Goal: Information Seeking & Learning: Learn about a topic

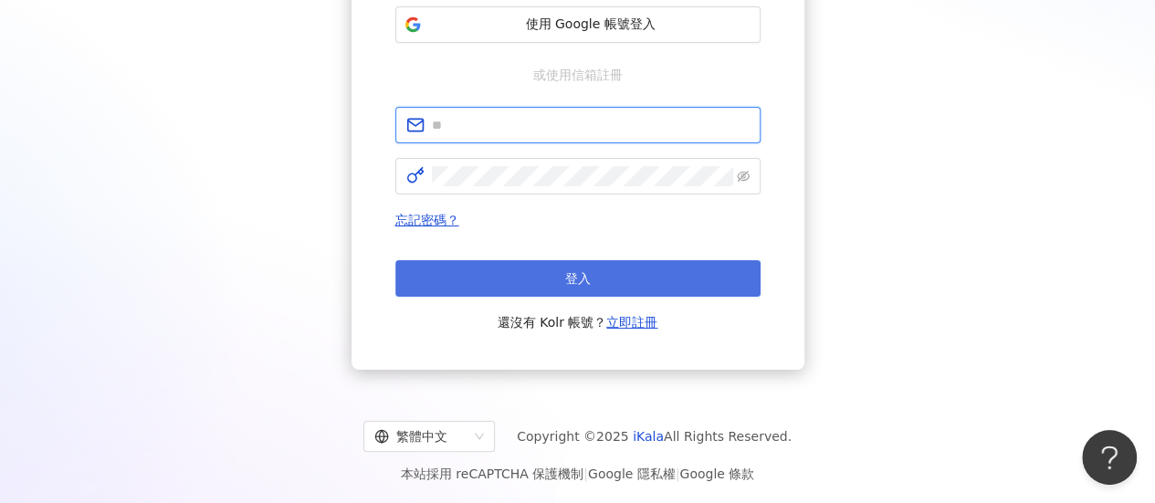
type input "**********"
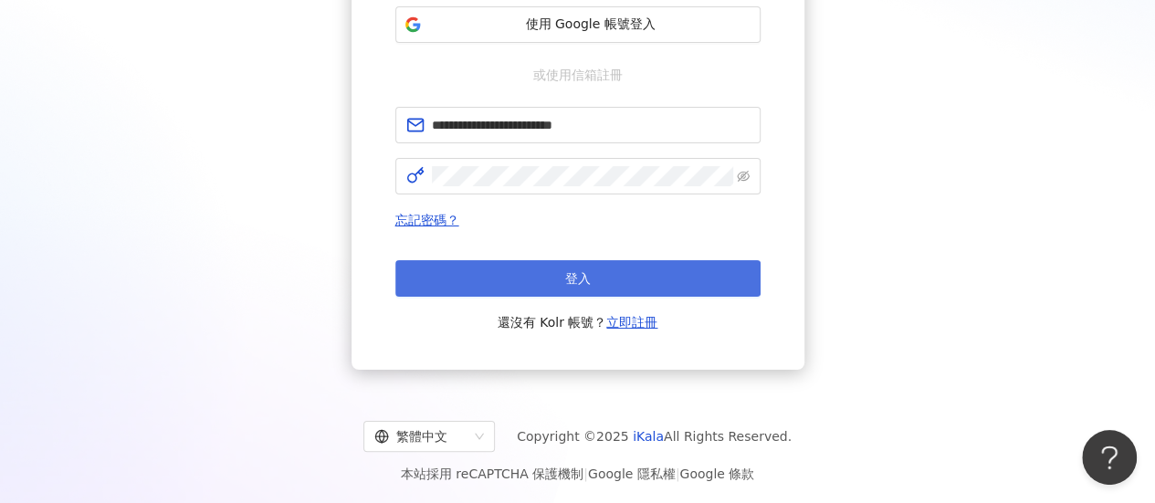
click at [634, 273] on button "登入" at bounding box center [577, 278] width 365 height 37
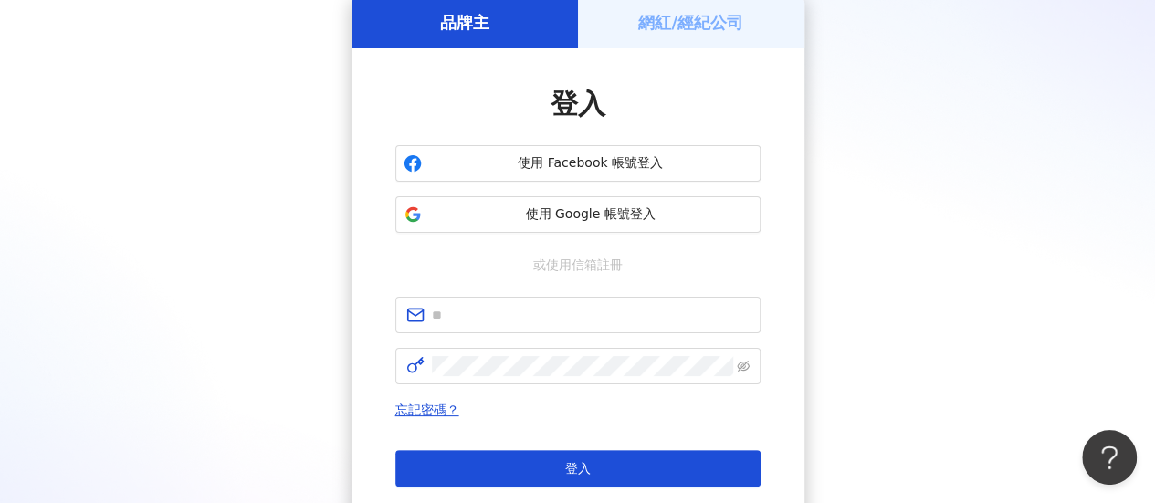
scroll to position [274, 0]
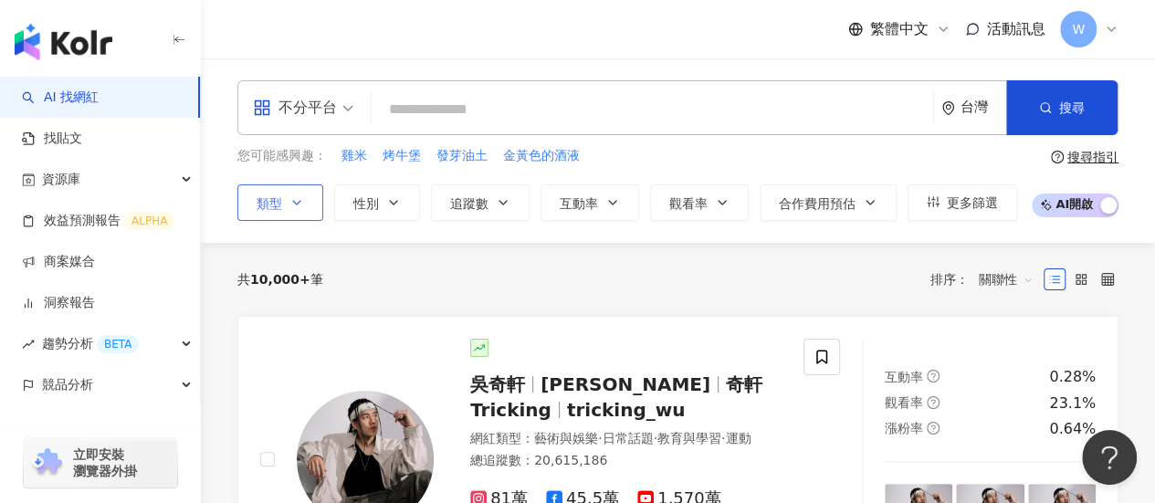
click at [279, 196] on span "類型" at bounding box center [270, 203] width 26 height 15
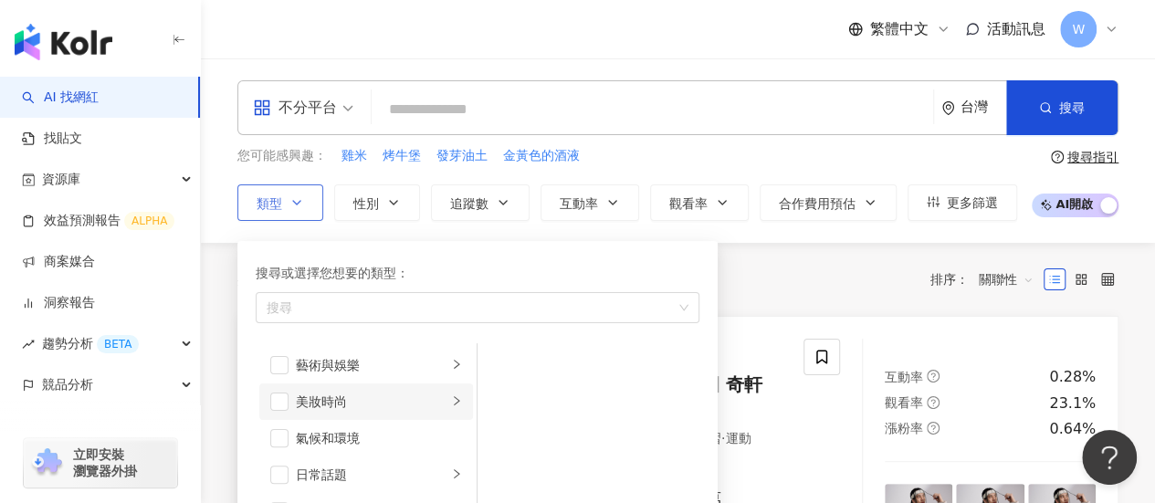
click at [381, 392] on div "美妝時尚" at bounding box center [372, 402] width 152 height 20
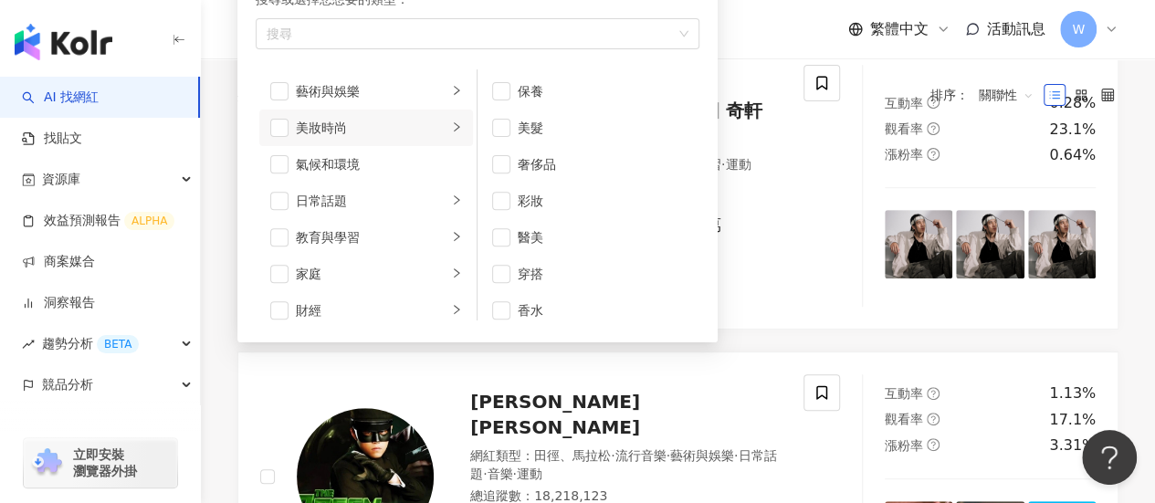
scroll to position [91, 0]
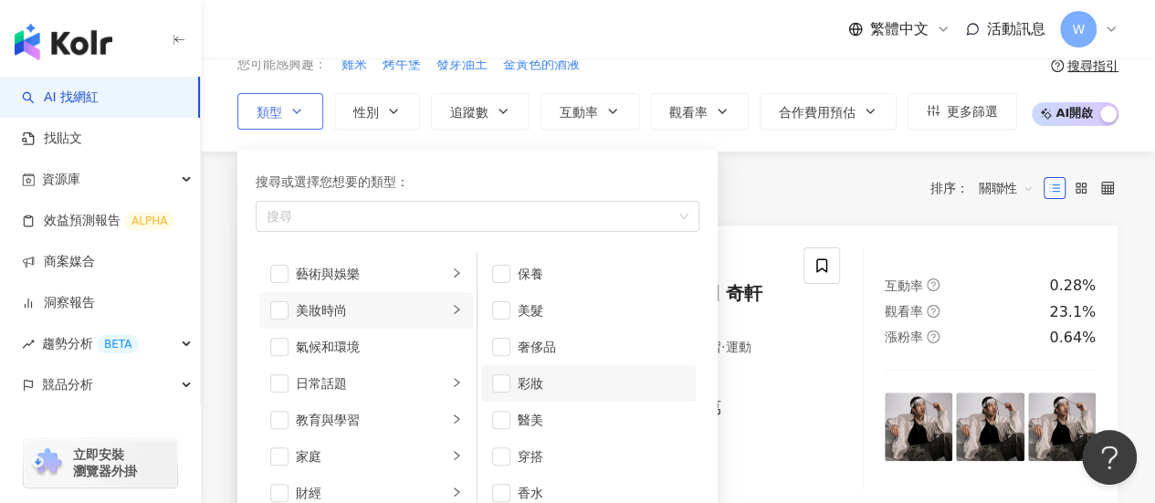
click at [559, 384] on div "彩妝" at bounding box center [601, 383] width 167 height 20
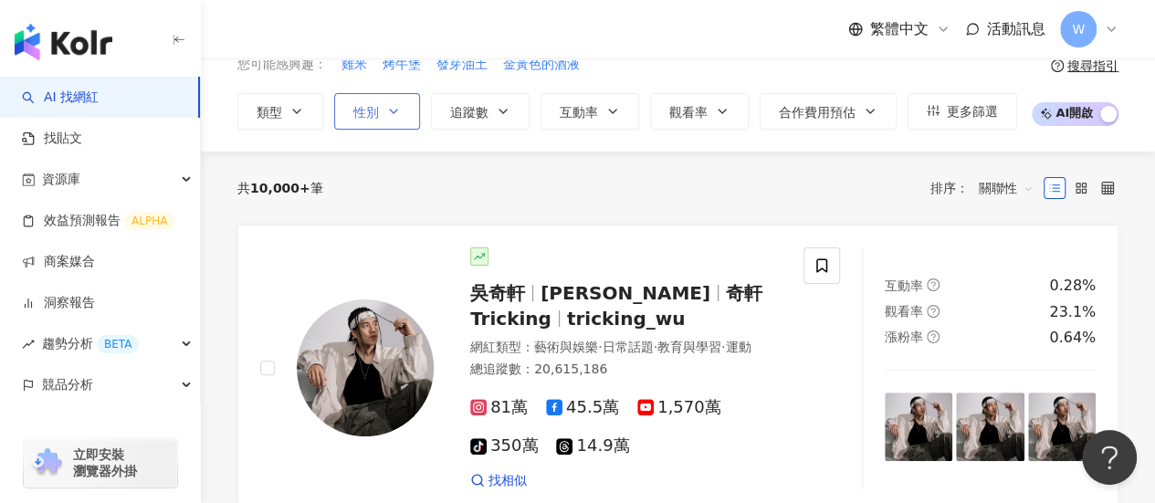
click at [372, 117] on span "性別" at bounding box center [366, 112] width 26 height 15
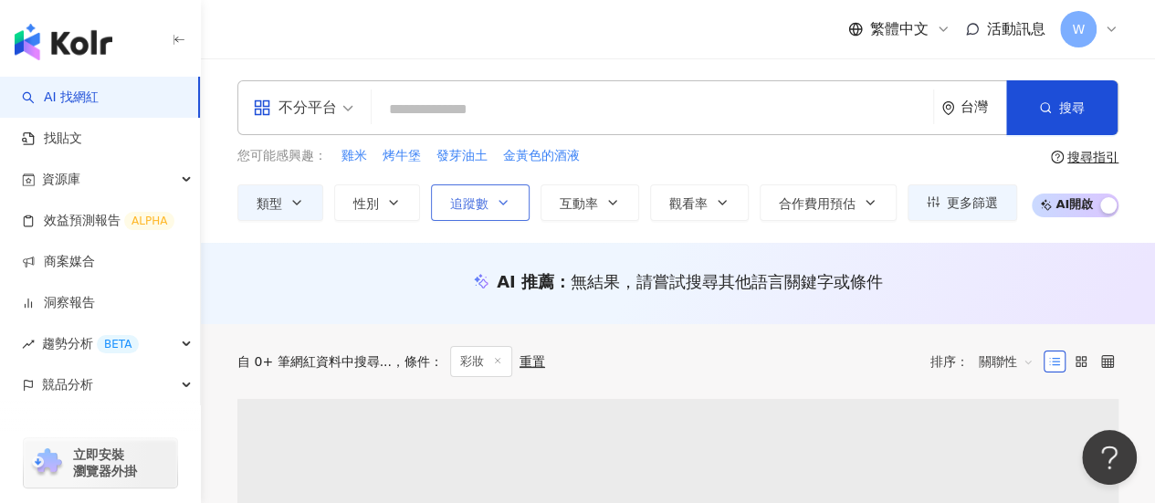
click at [494, 211] on button "追蹤數" at bounding box center [480, 202] width 99 height 37
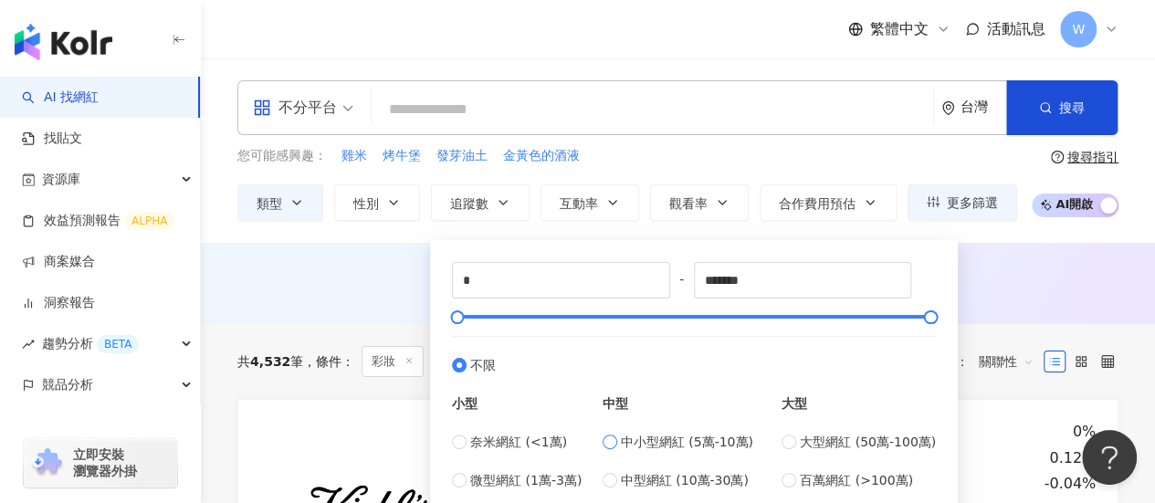
click at [686, 447] on span "中小型網紅 (5萬-10萬)" at bounding box center [687, 442] width 132 height 20
type input "*****"
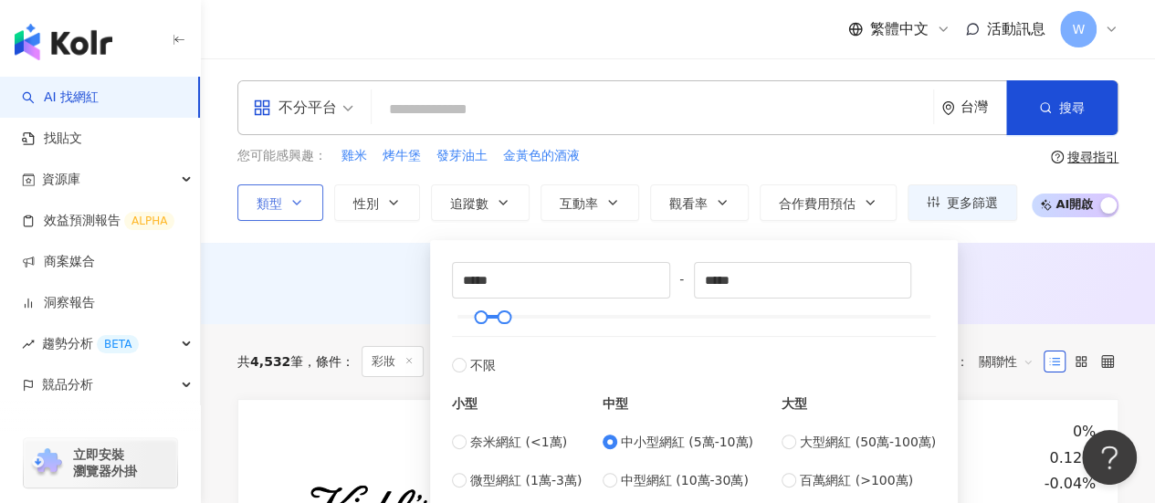
click at [310, 213] on button "類型" at bounding box center [280, 202] width 86 height 37
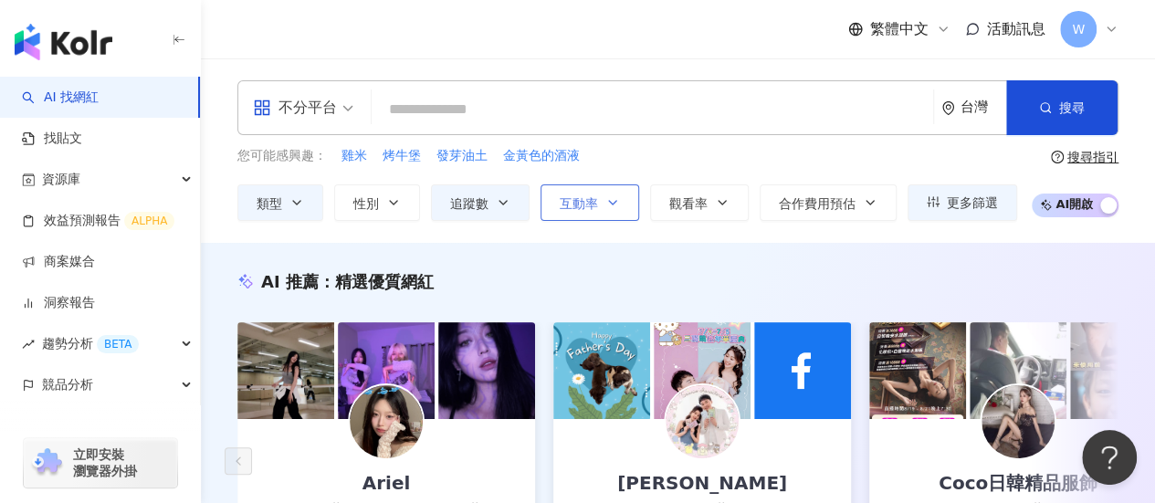
click at [557, 209] on button "互動率" at bounding box center [589, 202] width 99 height 37
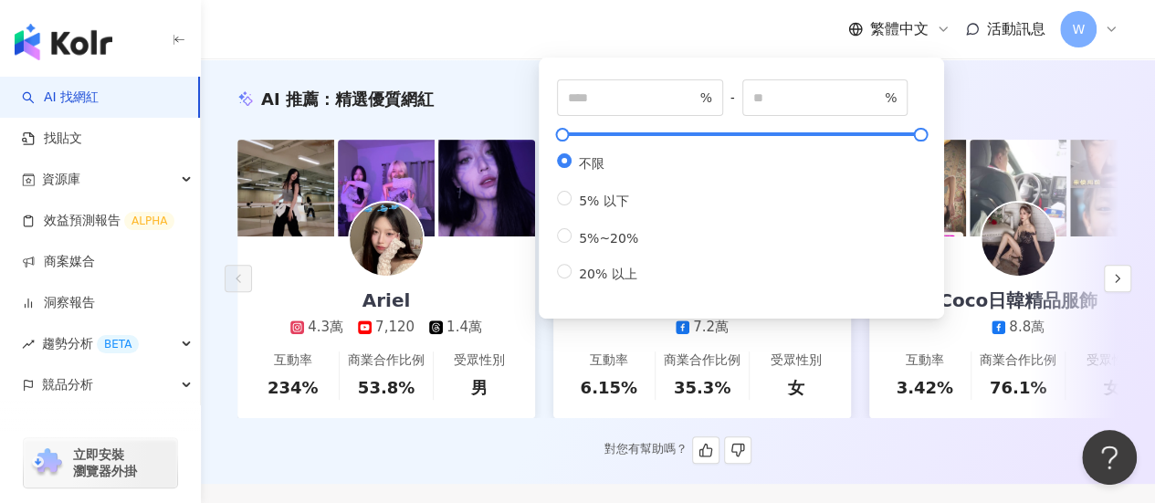
scroll to position [91, 0]
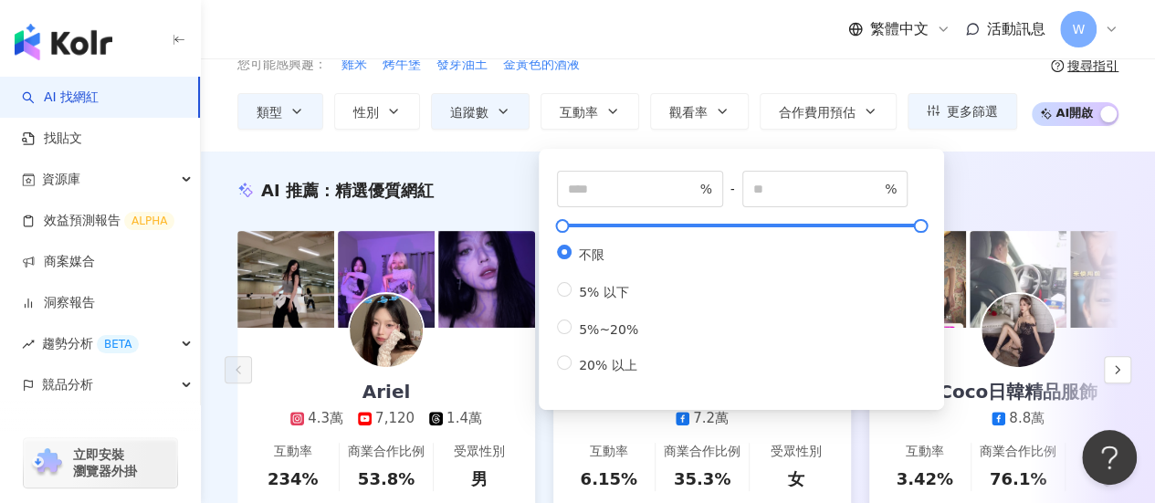
click at [474, 198] on div "AI 推薦 ： 精選優質網紅" at bounding box center [677, 190] width 881 height 23
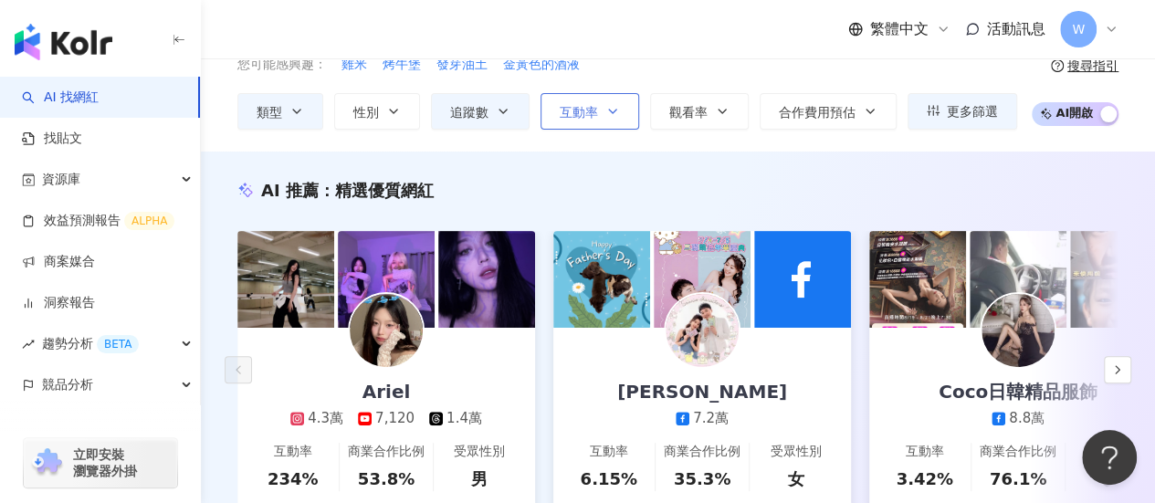
scroll to position [0, 0]
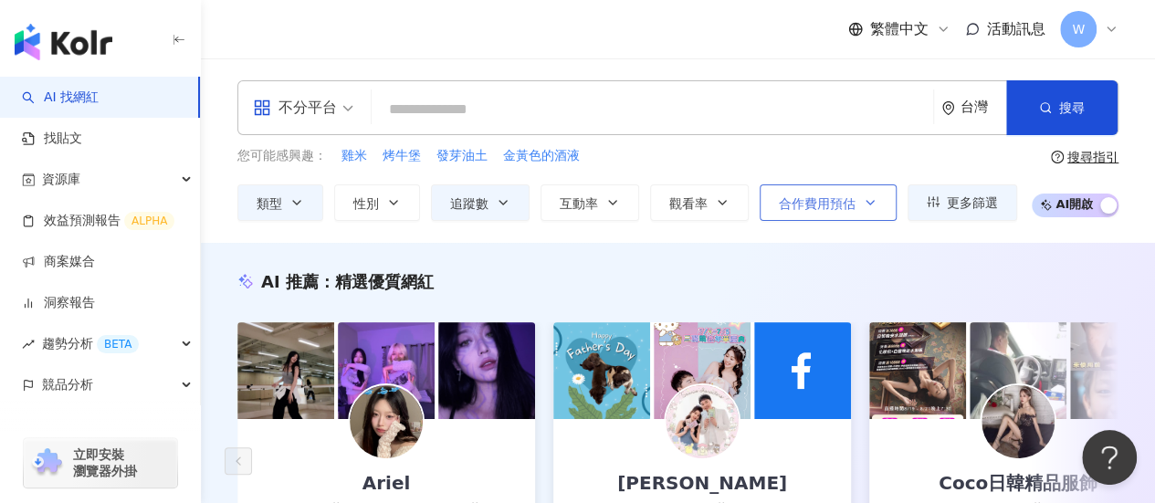
click at [870, 206] on icon "button" at bounding box center [870, 202] width 15 height 15
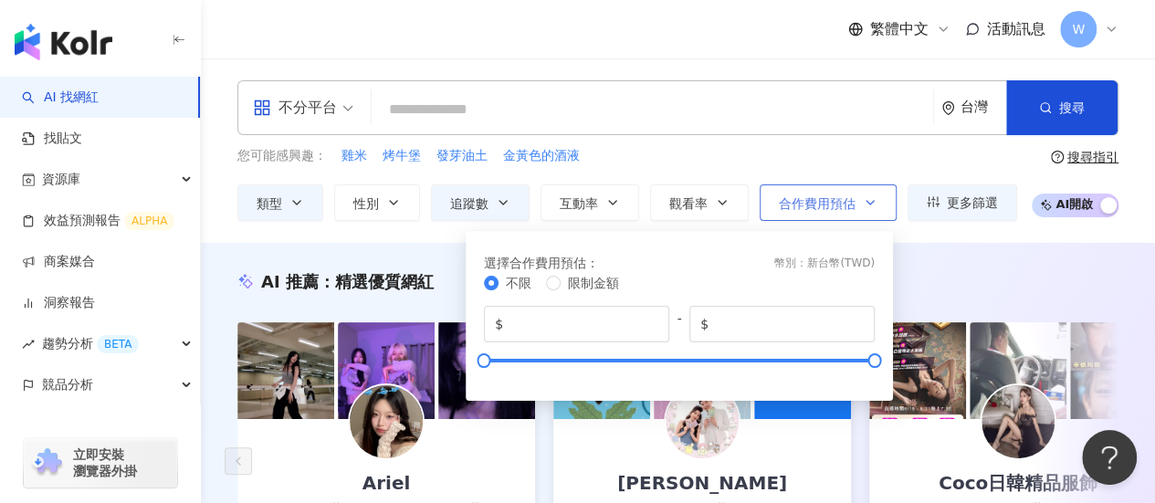
click at [870, 206] on icon "button" at bounding box center [870, 202] width 15 height 15
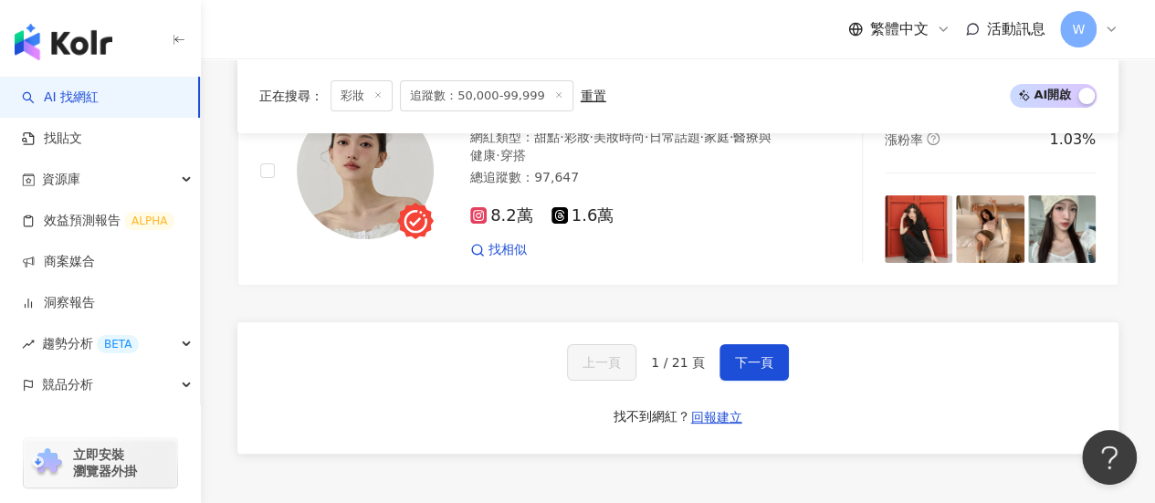
scroll to position [3464, 0]
click at [855, 214] on div "qian cacassiee 網紅類型 ： 甜點 · 彩妝 · 美妝時尚 · 日常話題 · 家庭 · 醫療與健康 · 穿搭 總追蹤數 ： 97,647 8.2…" at bounding box center [550, 169] width 624 height 185
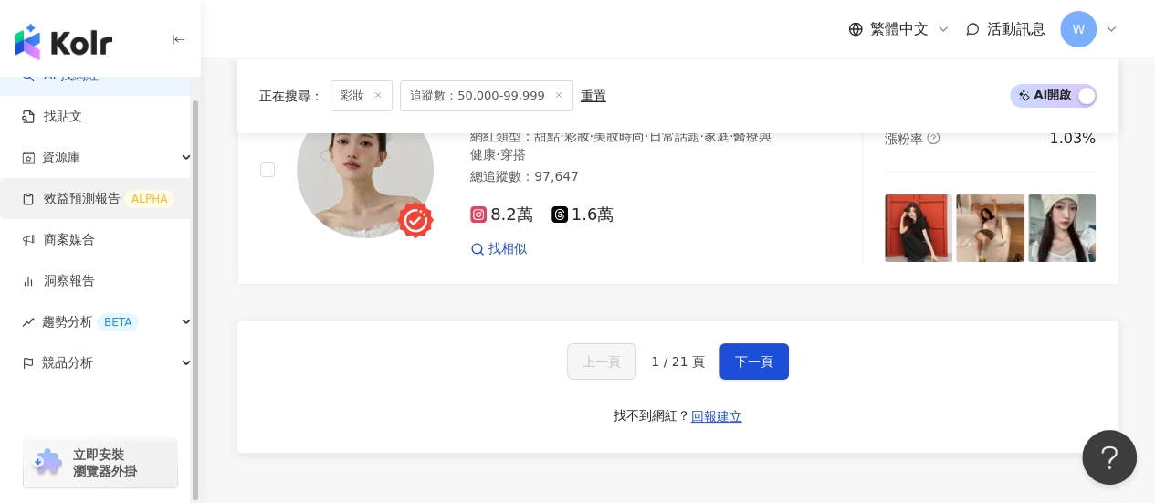
scroll to position [0, 0]
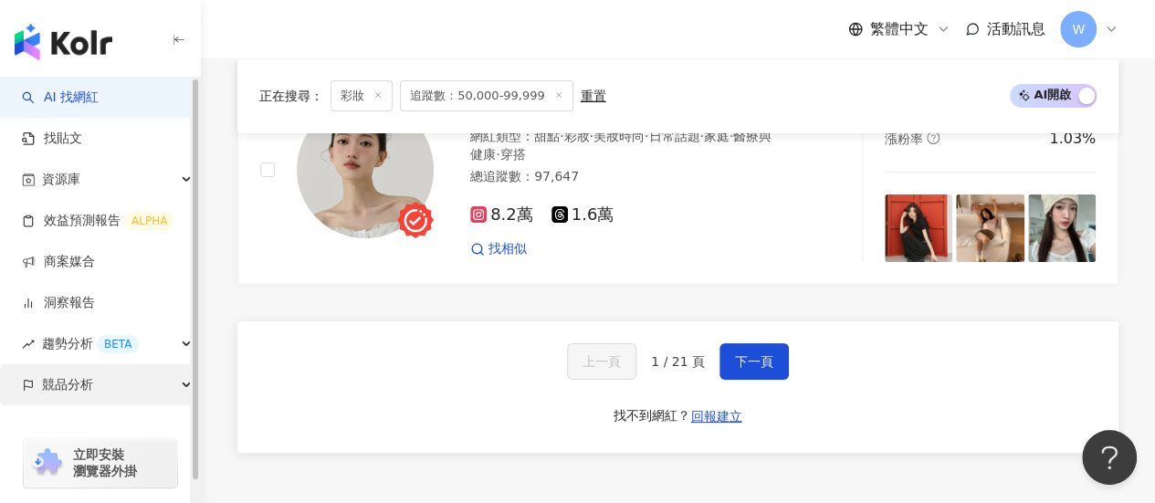
click at [110, 379] on div "競品分析" at bounding box center [100, 384] width 200 height 41
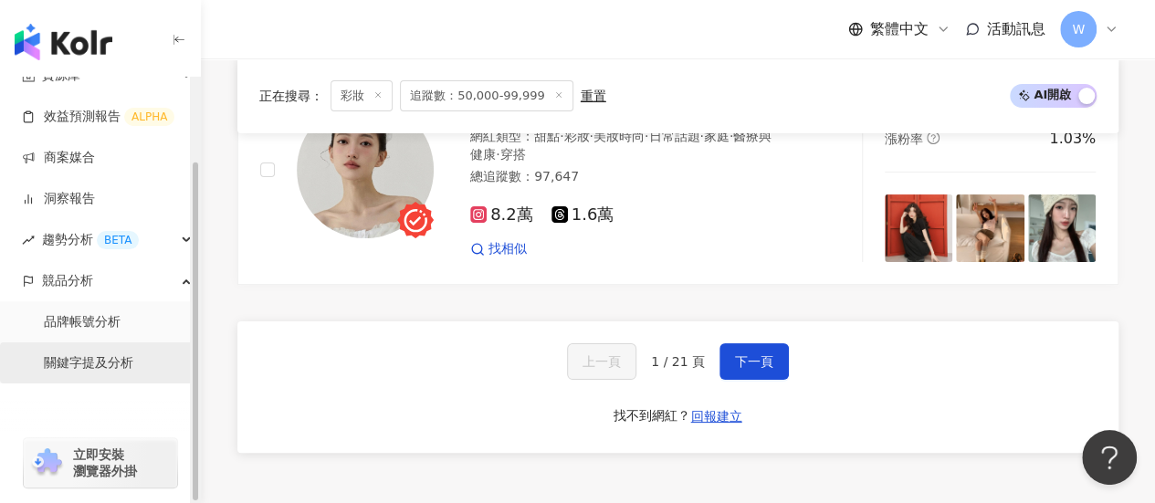
click at [106, 360] on link "關鍵字提及分析" at bounding box center [88, 363] width 89 height 18
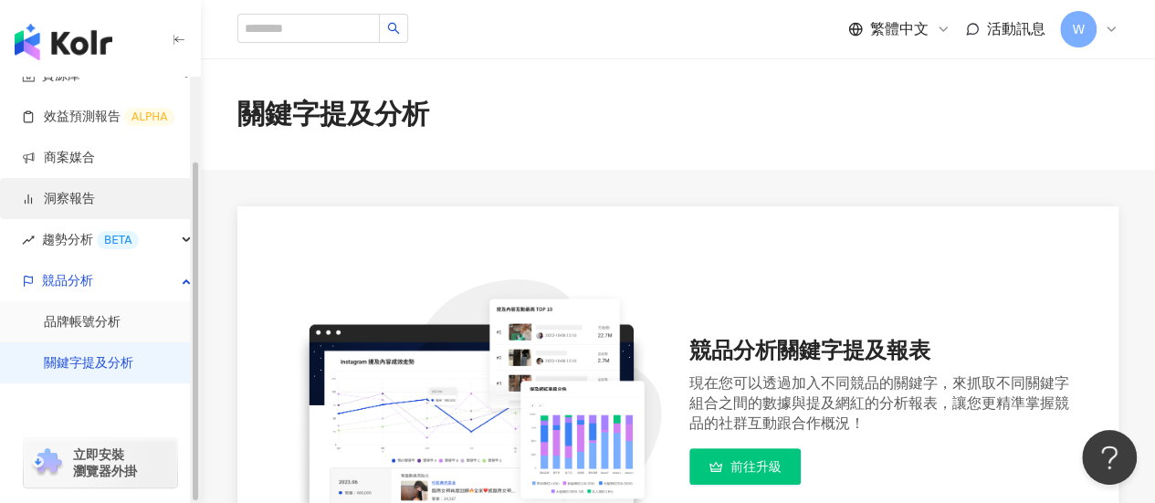
click at [95, 199] on link "洞察報告" at bounding box center [58, 199] width 73 height 18
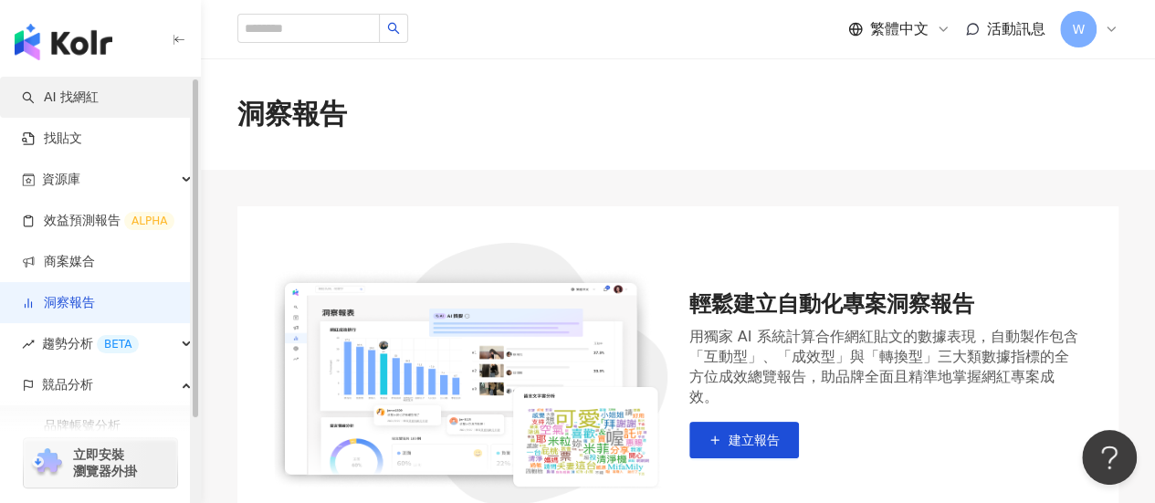
click at [99, 89] on link "AI 找網紅" at bounding box center [60, 98] width 77 height 18
